Goal: Information Seeking & Learning: Learn about a topic

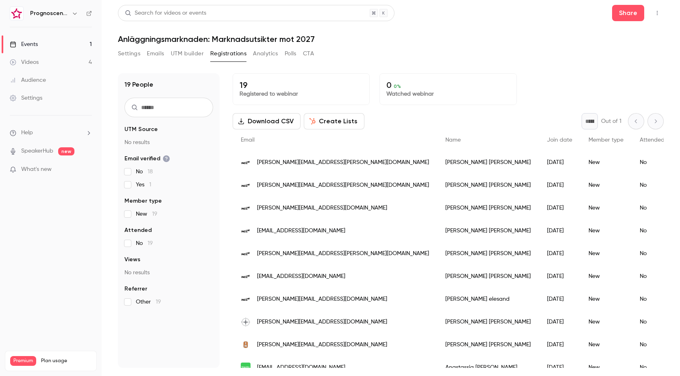
scroll to position [81, 0]
click at [41, 63] on link "Videos 4" at bounding box center [51, 62] width 102 height 18
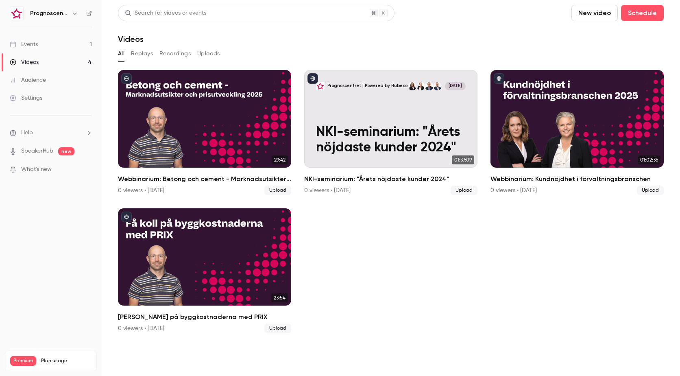
click at [36, 45] on div "Events" at bounding box center [24, 44] width 28 height 8
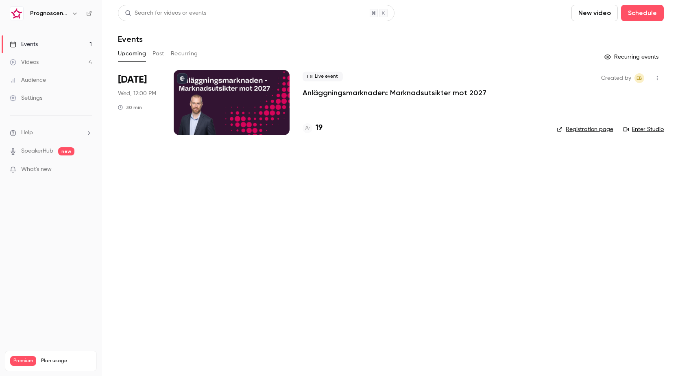
click at [334, 96] on p "Anläggningsmarknaden: Marknadsutsikter mot 2027" at bounding box center [395, 93] width 184 height 10
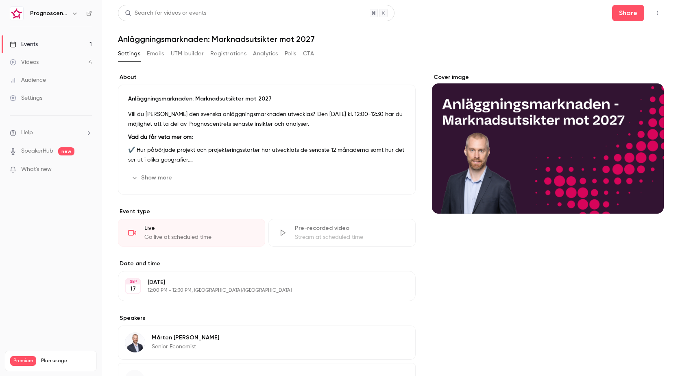
click at [231, 57] on button "Registrations" at bounding box center [228, 53] width 36 height 13
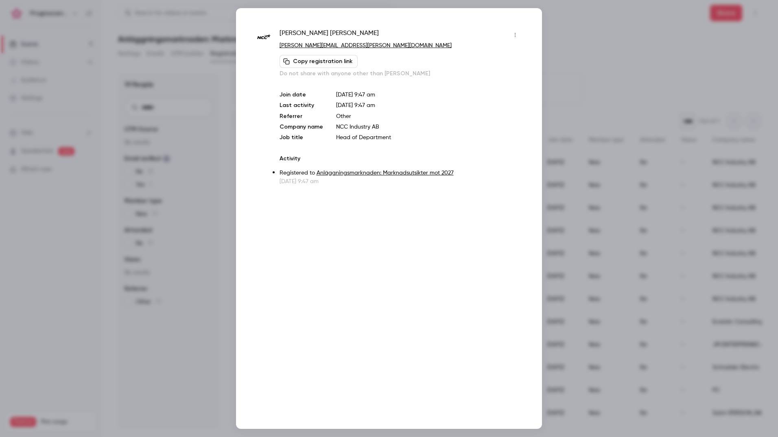
click at [579, 70] on div at bounding box center [389, 218] width 778 height 437
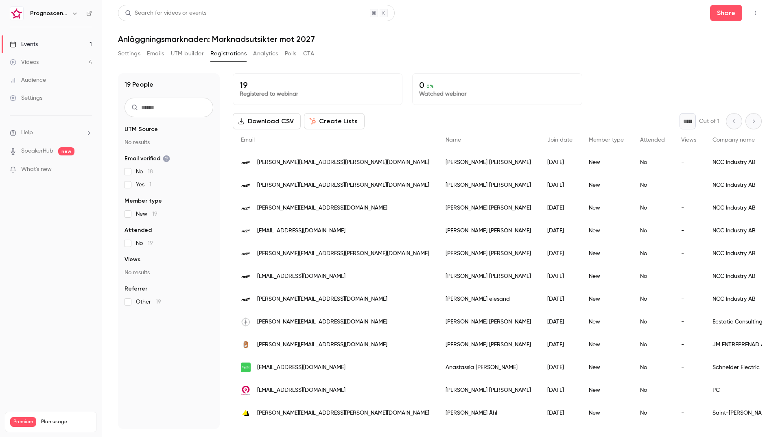
click at [581, 185] on div "New" at bounding box center [606, 185] width 51 height 23
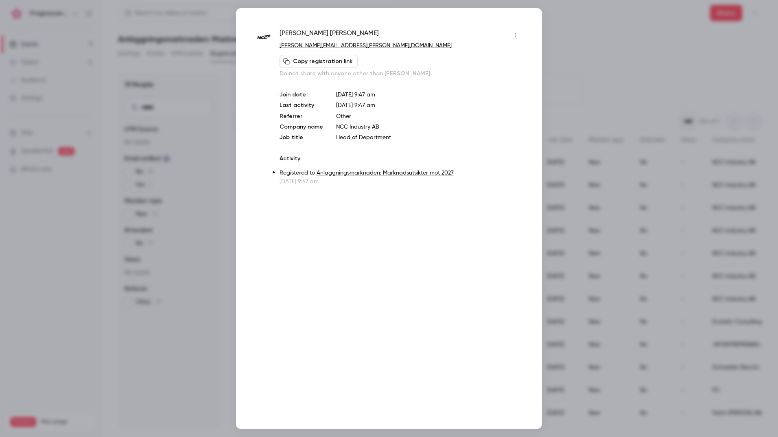
click at [568, 102] on div at bounding box center [389, 218] width 778 height 437
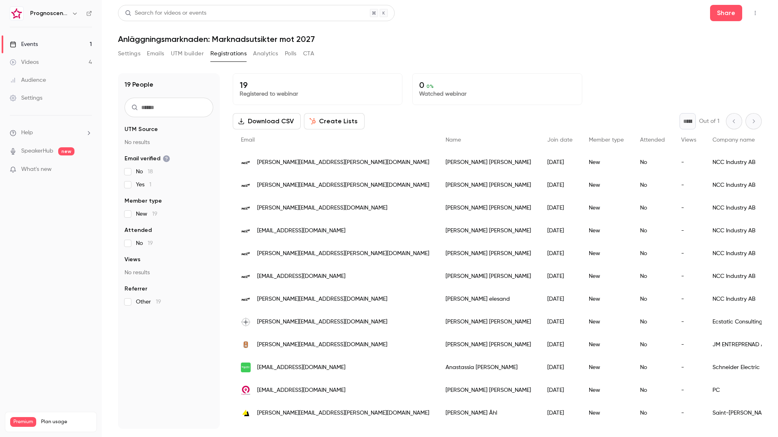
click at [437, 204] on div "[PERSON_NAME]" at bounding box center [488, 208] width 102 height 23
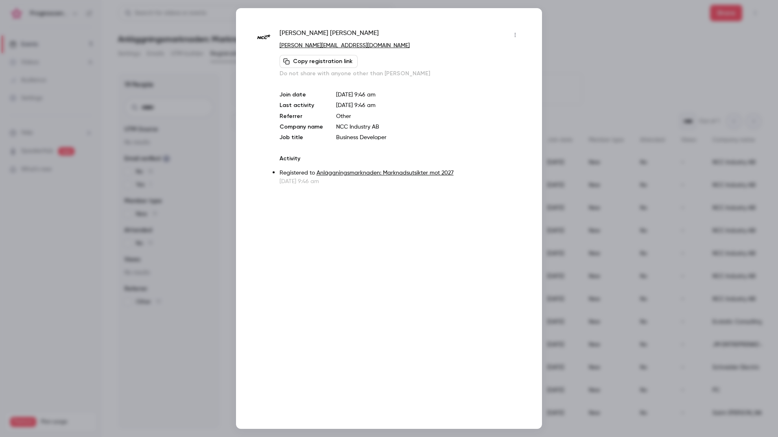
click at [585, 87] on div at bounding box center [389, 218] width 778 height 437
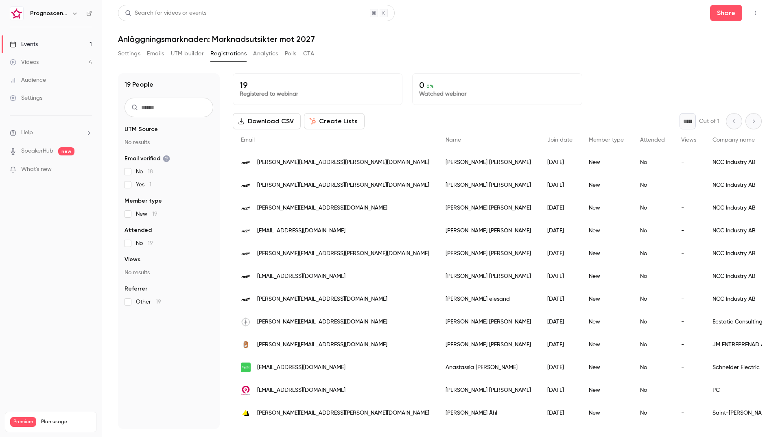
click at [437, 247] on div "[PERSON_NAME]" at bounding box center [488, 253] width 102 height 23
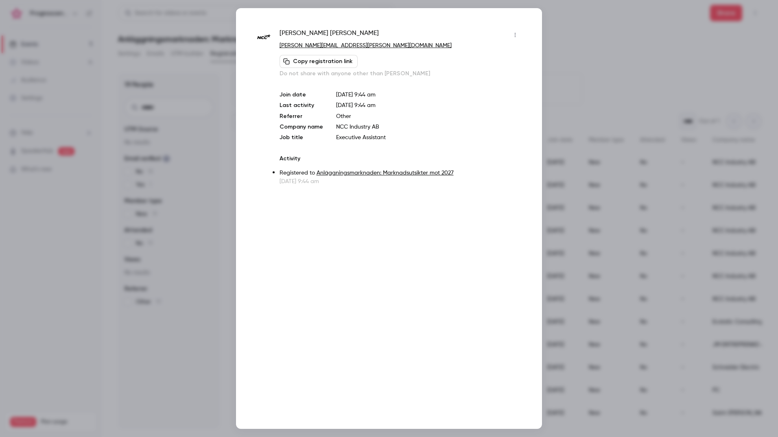
click at [585, 89] on div at bounding box center [389, 218] width 778 height 437
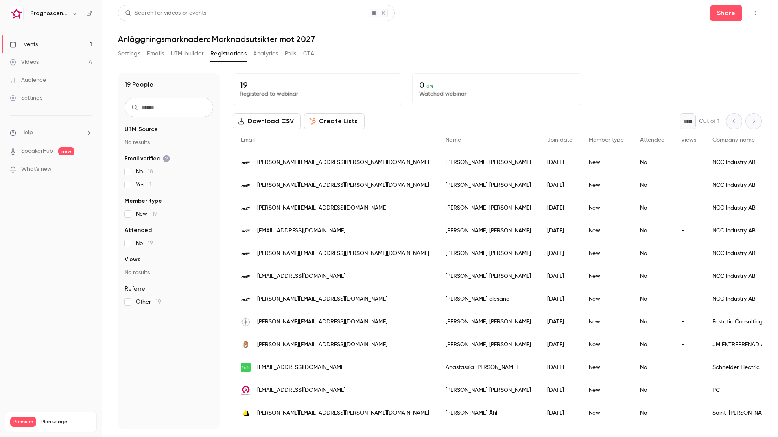
click at [306, 167] on div "[PERSON_NAME][EMAIL_ADDRESS][PERSON_NAME][DOMAIN_NAME]" at bounding box center [335, 162] width 205 height 23
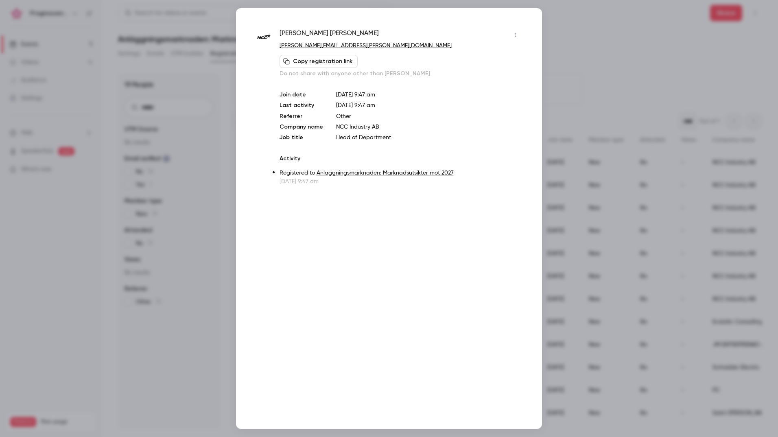
click at [656, 117] on div at bounding box center [389, 218] width 778 height 437
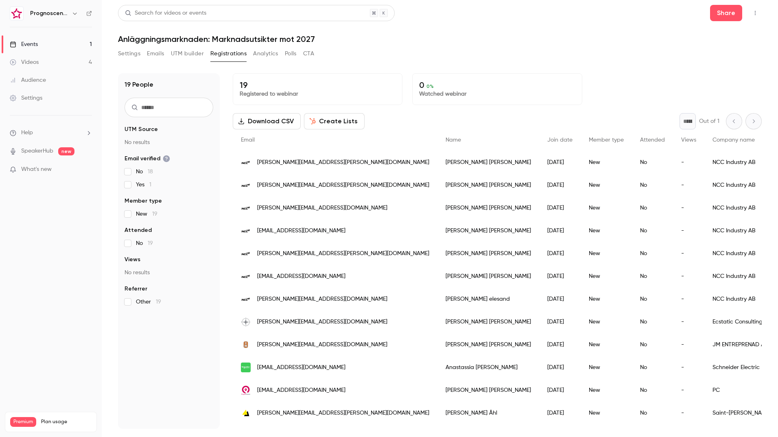
click at [310, 254] on span "[PERSON_NAME][EMAIL_ADDRESS][PERSON_NAME][DOMAIN_NAME]" at bounding box center [343, 253] width 172 height 9
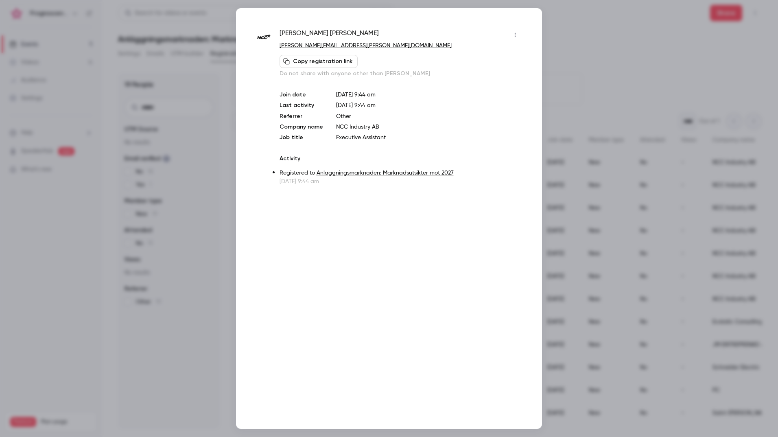
click at [609, 85] on div at bounding box center [389, 218] width 778 height 437
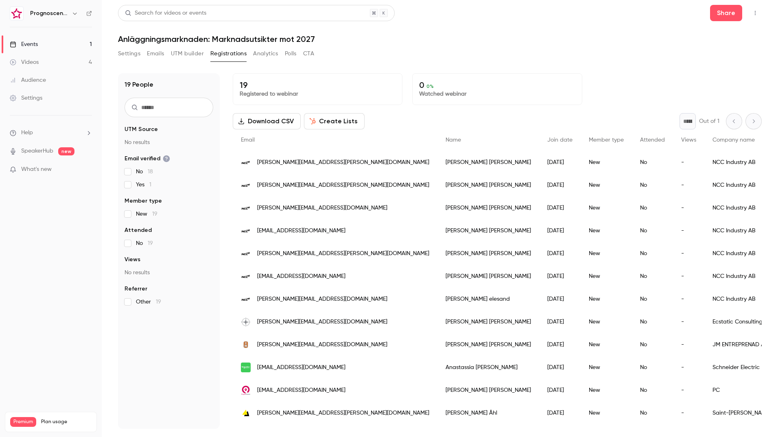
click at [306, 273] on span "[EMAIL_ADDRESS][DOMAIN_NAME]" at bounding box center [301, 276] width 88 height 9
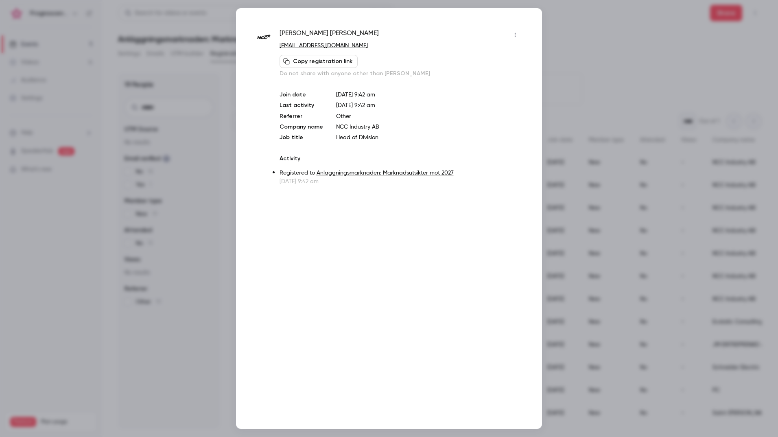
click at [581, 75] on div at bounding box center [389, 218] width 778 height 437
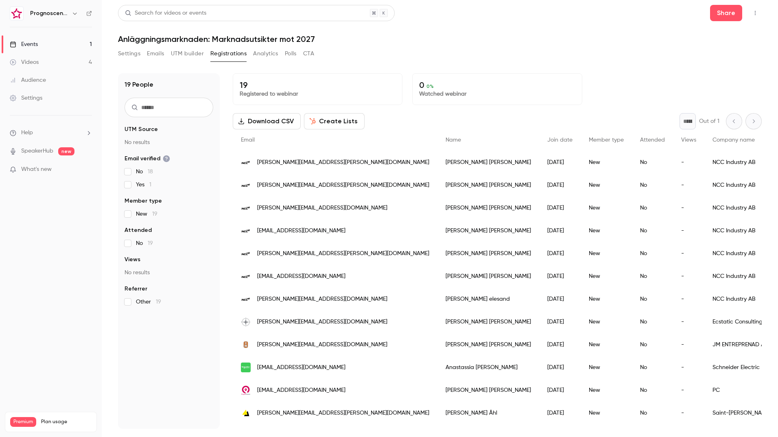
click at [311, 297] on span "[PERSON_NAME][EMAIL_ADDRESS][DOMAIN_NAME]" at bounding box center [322, 299] width 130 height 9
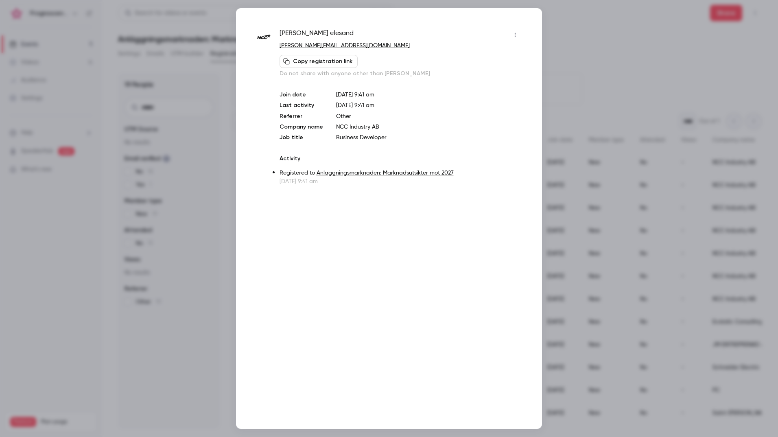
click at [589, 83] on div at bounding box center [389, 218] width 778 height 437
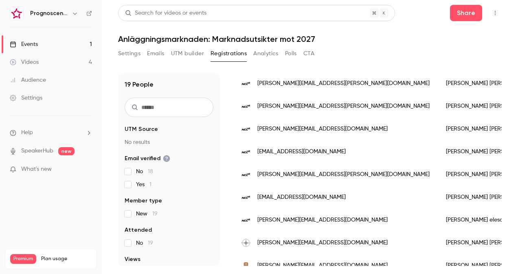
scroll to position [101, 0]
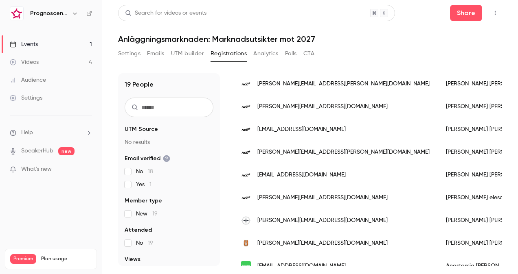
click at [318, 199] on div "[PERSON_NAME][EMAIL_ADDRESS][DOMAIN_NAME]" at bounding box center [335, 197] width 205 height 23
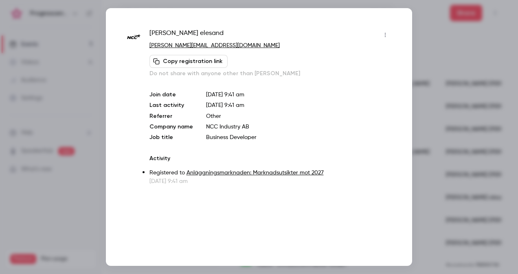
click at [441, 36] on div at bounding box center [259, 137] width 518 height 274
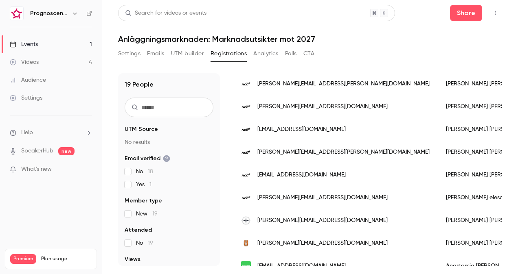
click at [290, 173] on span "[EMAIL_ADDRESS][DOMAIN_NAME]" at bounding box center [301, 175] width 88 height 9
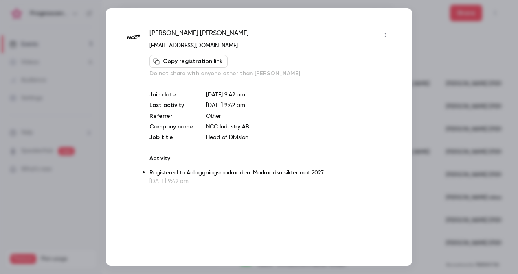
click at [449, 55] on div at bounding box center [259, 137] width 518 height 274
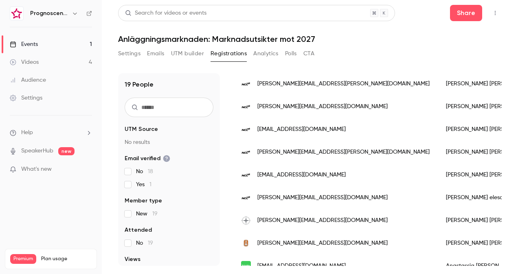
click at [288, 148] on span "[PERSON_NAME][EMAIL_ADDRESS][PERSON_NAME][DOMAIN_NAME]" at bounding box center [343, 152] width 172 height 9
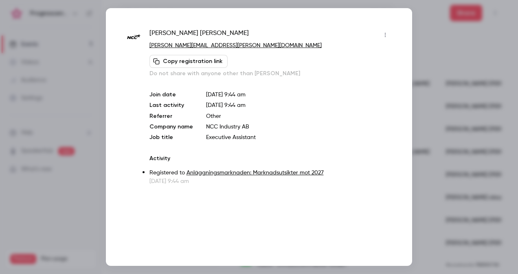
click at [429, 56] on div at bounding box center [259, 137] width 518 height 274
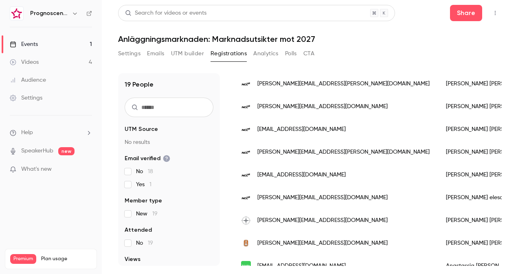
click at [281, 131] on span "[EMAIL_ADDRESS][DOMAIN_NAME]" at bounding box center [301, 129] width 88 height 9
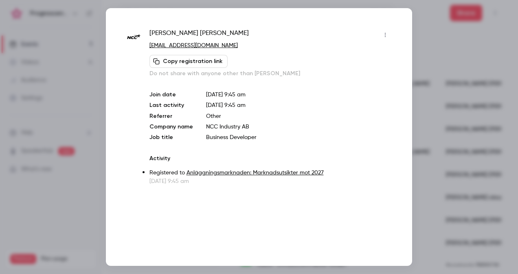
click at [448, 50] on div at bounding box center [259, 137] width 518 height 274
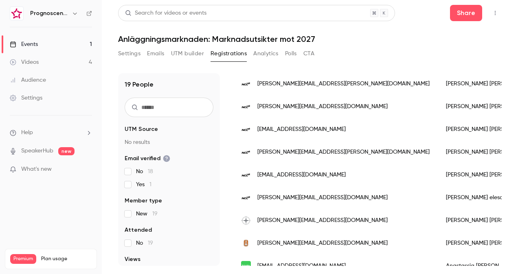
click at [284, 103] on span "[PERSON_NAME][EMAIL_ADDRESS][DOMAIN_NAME]" at bounding box center [322, 107] width 130 height 9
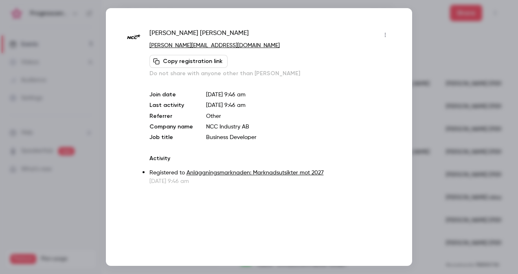
click at [443, 67] on div at bounding box center [259, 137] width 518 height 274
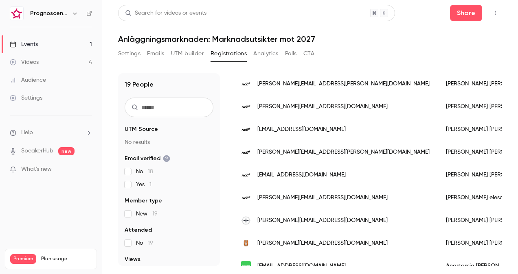
click at [286, 81] on span "[PERSON_NAME][EMAIL_ADDRESS][PERSON_NAME][DOMAIN_NAME]" at bounding box center [343, 84] width 172 height 9
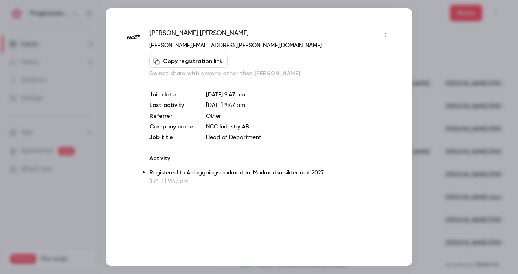
click at [413, 59] on div at bounding box center [259, 137] width 518 height 274
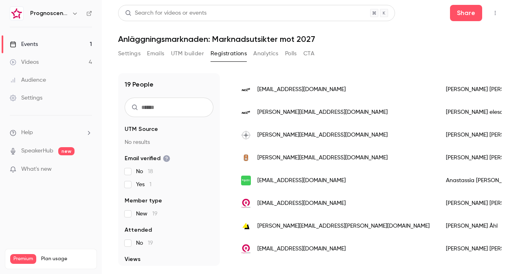
scroll to position [204, 0]
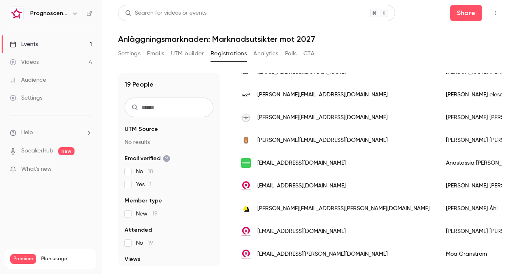
click at [294, 135] on div "[PERSON_NAME][EMAIL_ADDRESS][DOMAIN_NAME]" at bounding box center [335, 140] width 205 height 23
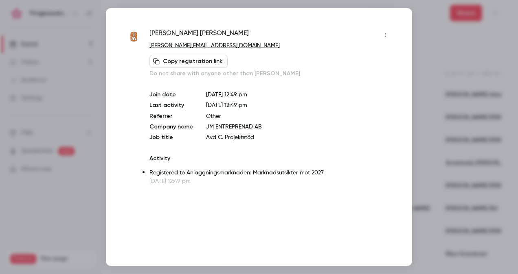
click at [422, 80] on div at bounding box center [259, 137] width 518 height 274
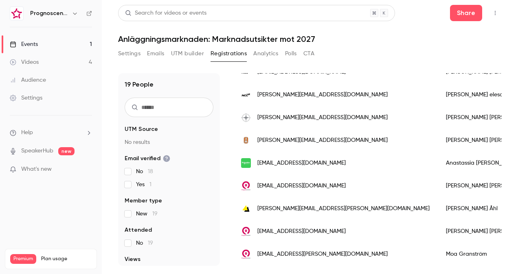
click at [283, 167] on div "[EMAIL_ADDRESS][DOMAIN_NAME]" at bounding box center [335, 163] width 205 height 23
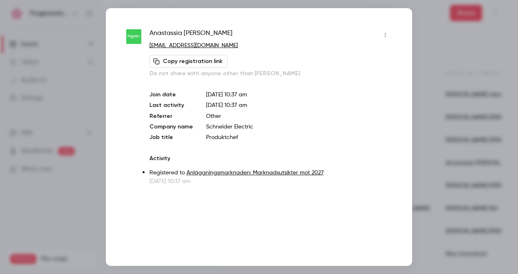
click at [435, 81] on div at bounding box center [259, 137] width 518 height 274
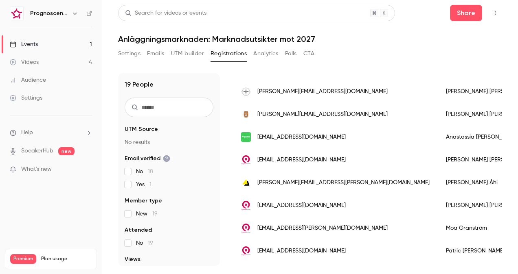
scroll to position [238, 0]
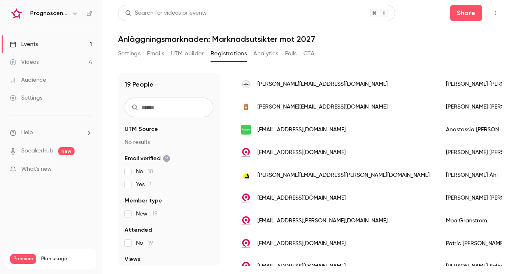
click at [318, 170] on div "[PERSON_NAME][EMAIL_ADDRESS][PERSON_NAME][DOMAIN_NAME]" at bounding box center [335, 175] width 205 height 23
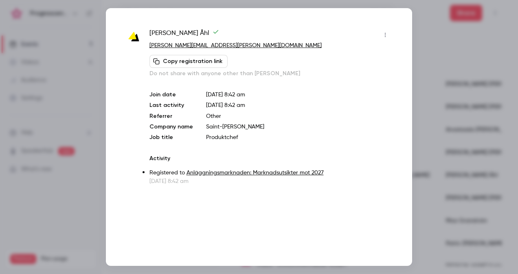
click at [419, 96] on div at bounding box center [259, 137] width 518 height 274
